Goal: Task Accomplishment & Management: Manage account settings

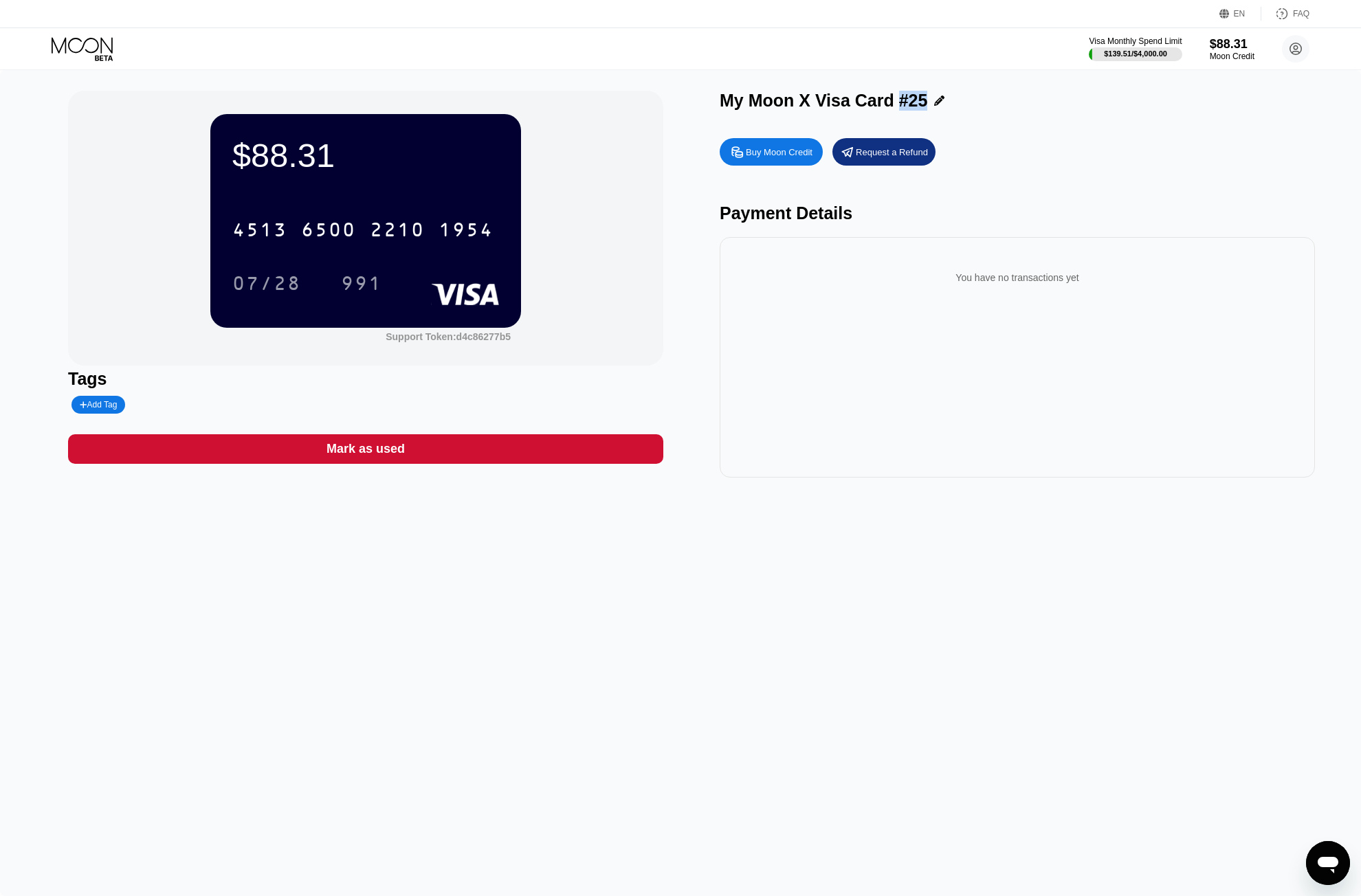
click at [80, 57] on icon at bounding box center [84, 49] width 64 height 24
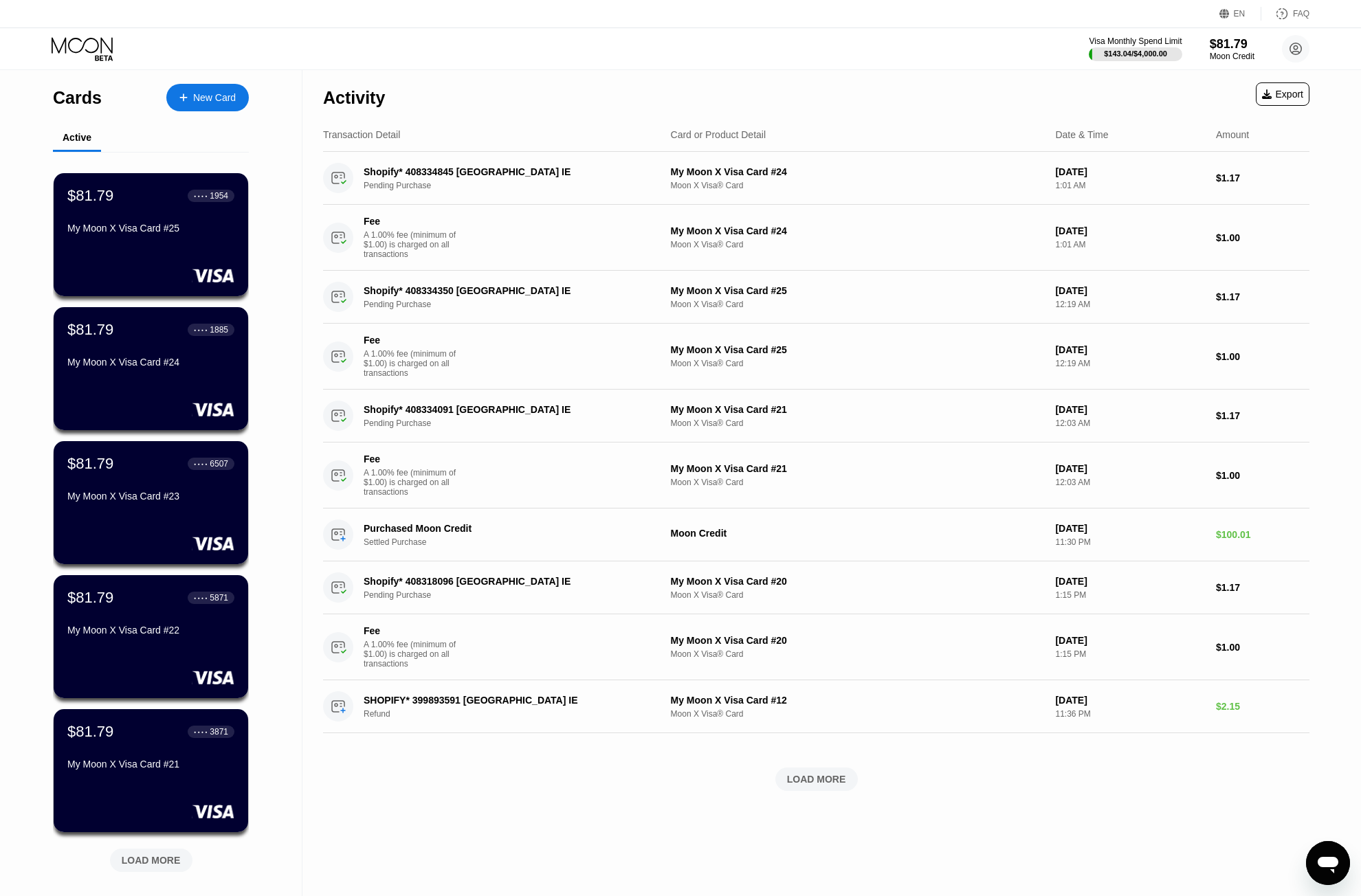
click at [555, 44] on div "Visa Monthly Spend Limit $143.04 / $4,000.00 $81.79 Moon Credit privacy.caress7…" at bounding box center [680, 49] width 1361 height 41
click at [738, 308] on div "Moon X Visa® Card" at bounding box center [858, 304] width 374 height 9
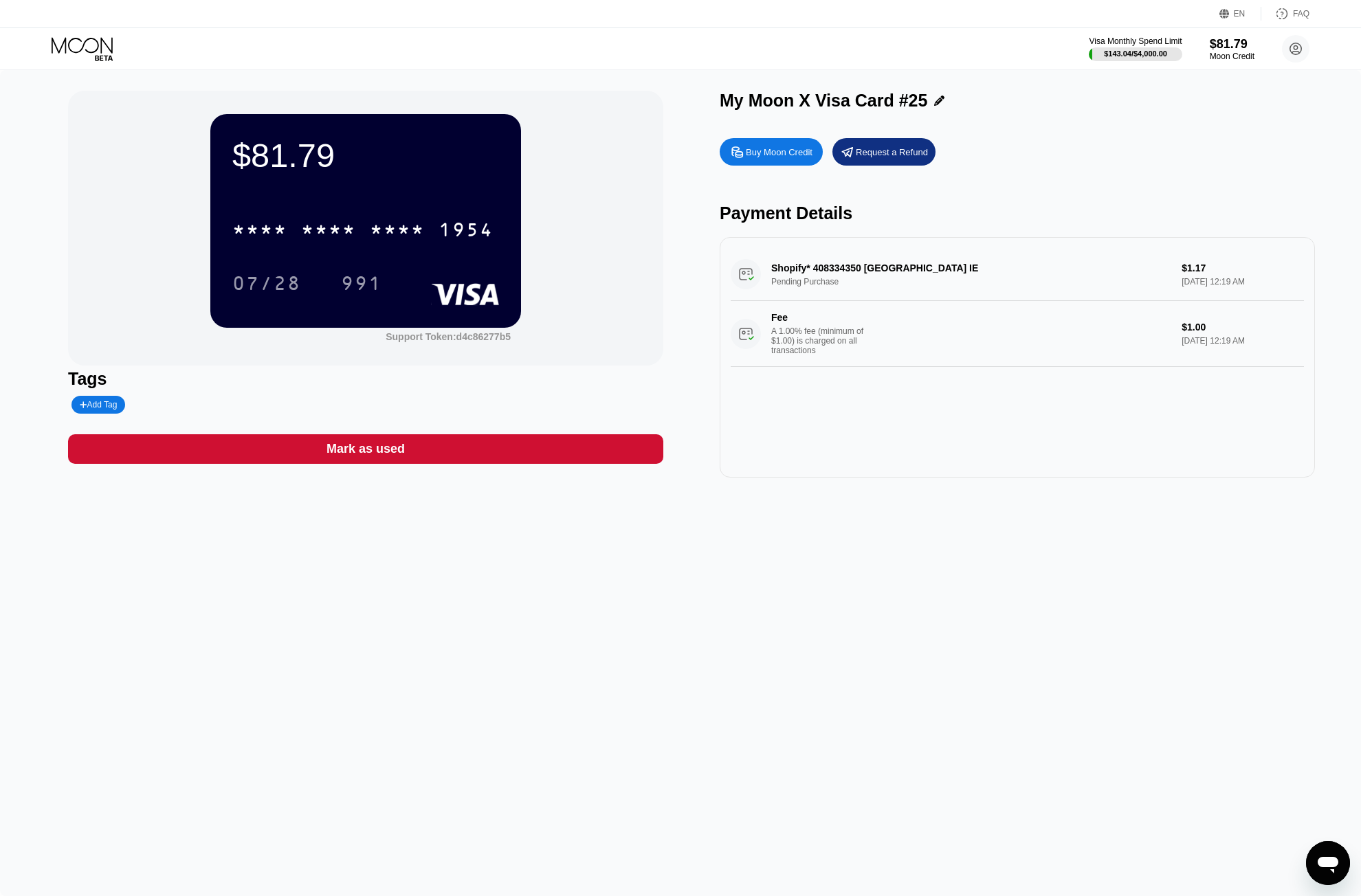
click at [83, 57] on icon at bounding box center [84, 49] width 64 height 24
